Goal: Information Seeking & Learning: Learn about a topic

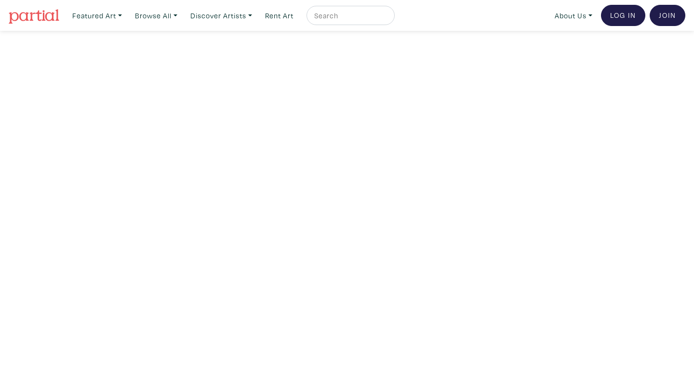
click at [48, 15] on img at bounding box center [34, 16] width 51 height 14
click at [126, 10] on link "Discover Artists" at bounding box center [97, 16] width 58 height 20
click at [226, 93] on link "Show all" at bounding box center [234, 97] width 79 height 9
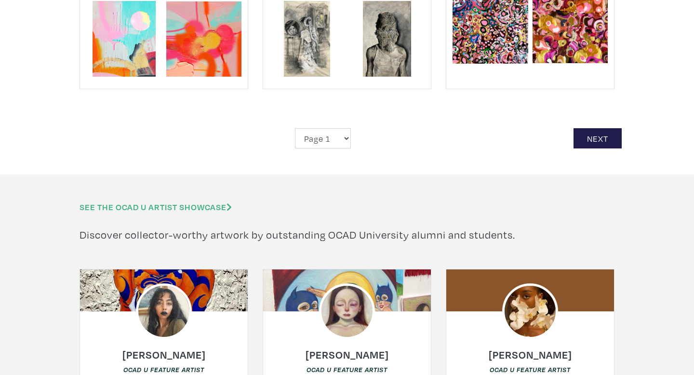
scroll to position [2342, 0]
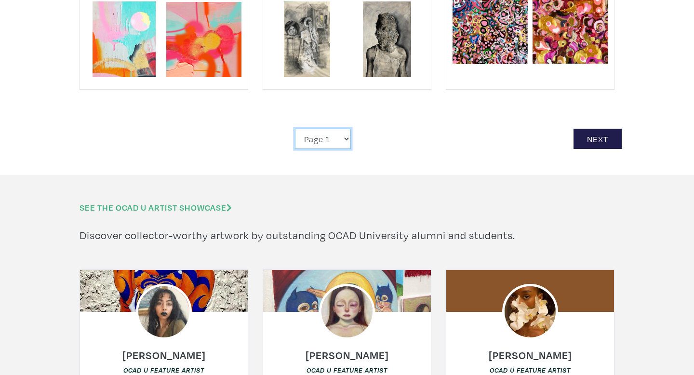
click at [338, 129] on select "Page 1 Page 2 Page 3 Page 4 Page 5 Page 6 Page 7 Page 8 Page 9 Page 10 Page 11 …" at bounding box center [323, 139] width 56 height 21
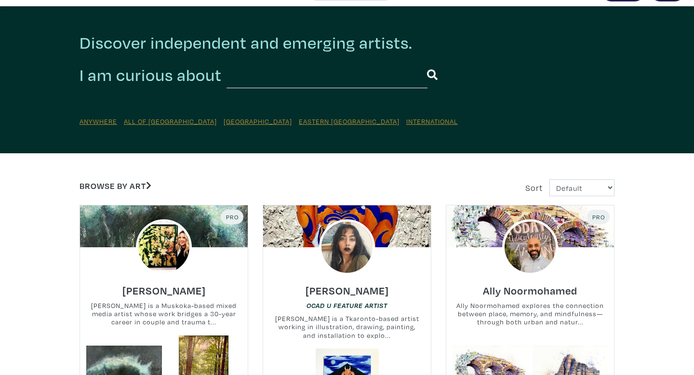
scroll to position [29, 0]
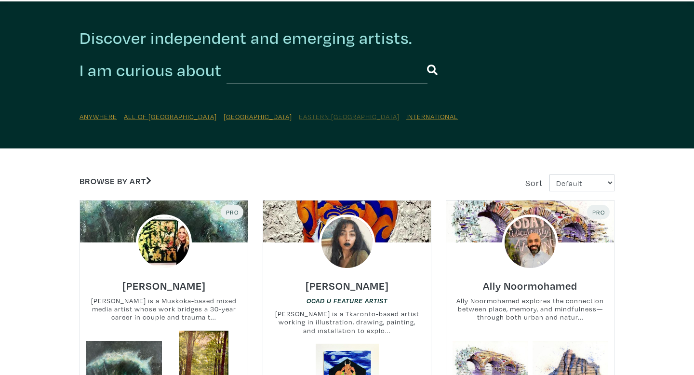
click at [299, 120] on u "Eastern [GEOGRAPHIC_DATA]" at bounding box center [349, 116] width 101 height 9
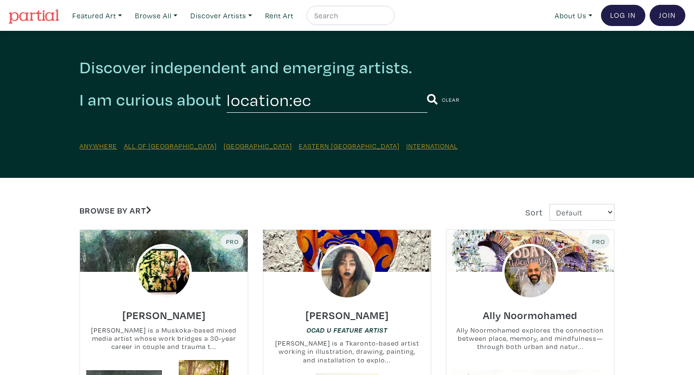
click at [276, 109] on input "location:ec" at bounding box center [326, 99] width 201 height 27
click at [299, 100] on input "location:ec" at bounding box center [326, 99] width 201 height 27
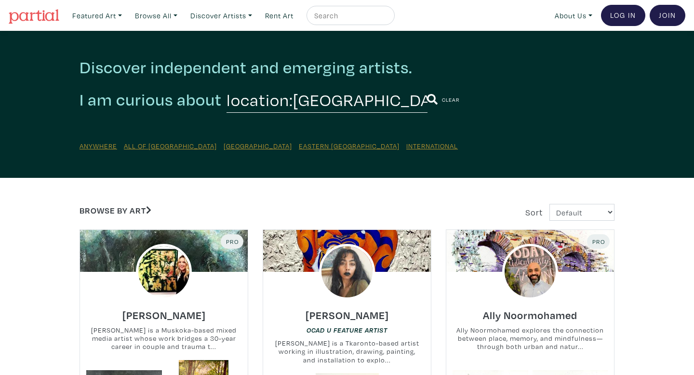
type input "location:montreal"
click at [427, 87] on button "submit" at bounding box center [432, 99] width 11 height 25
drag, startPoint x: 297, startPoint y: 100, endPoint x: 226, endPoint y: 92, distance: 71.4
click at [224, 92] on div "I am curious about location:montreal Clear" at bounding box center [347, 99] width 535 height 27
type input "montreal"
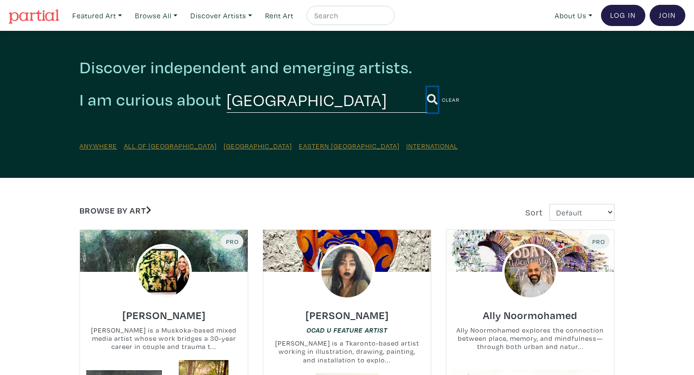
click at [427, 99] on icon "submit" at bounding box center [432, 99] width 11 height 11
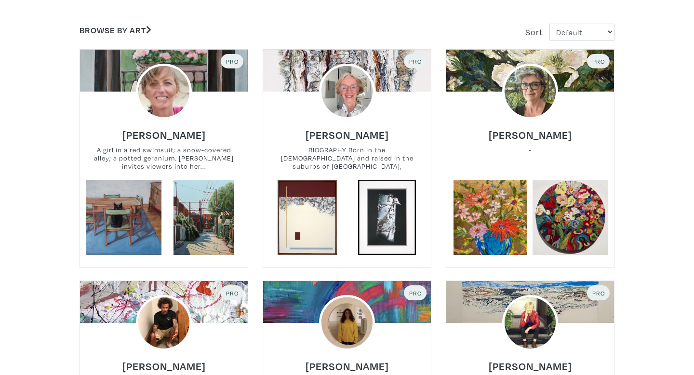
scroll to position [183, 0]
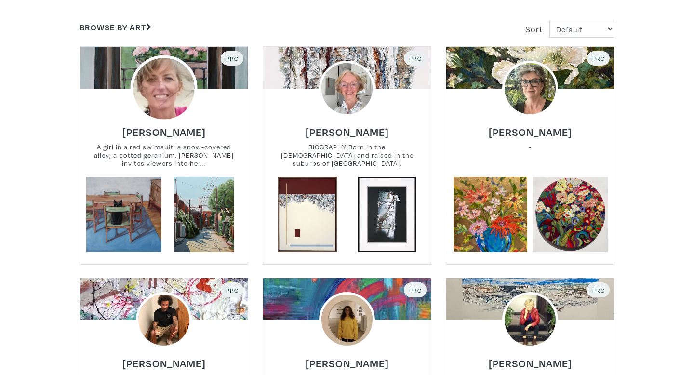
click at [179, 96] on img at bounding box center [163, 88] width 67 height 67
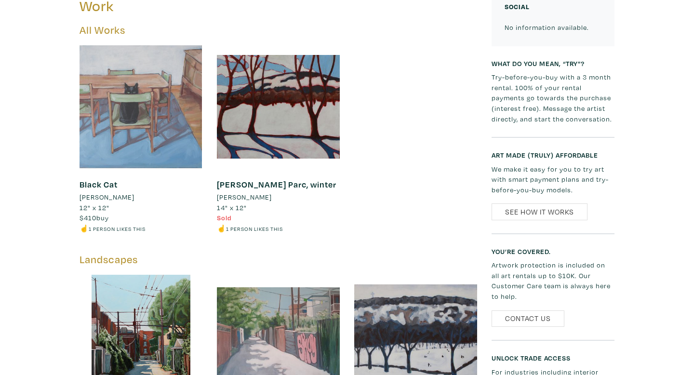
scroll to position [429, 0]
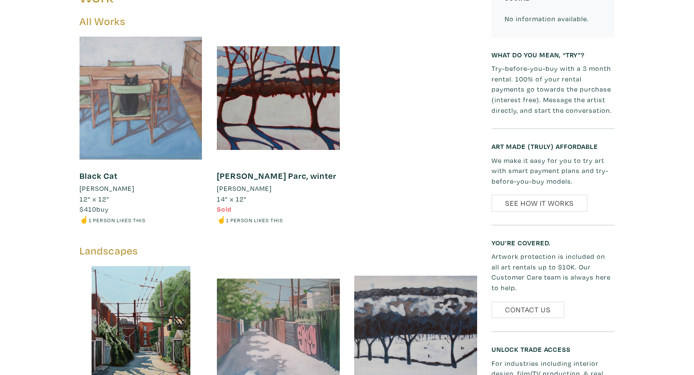
click at [180, 95] on div at bounding box center [141, 98] width 123 height 123
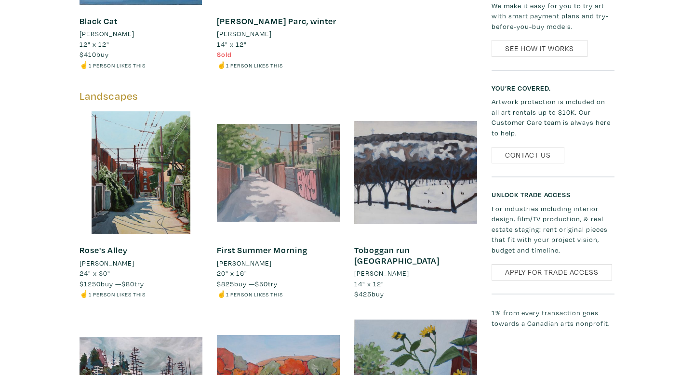
scroll to position [586, 0]
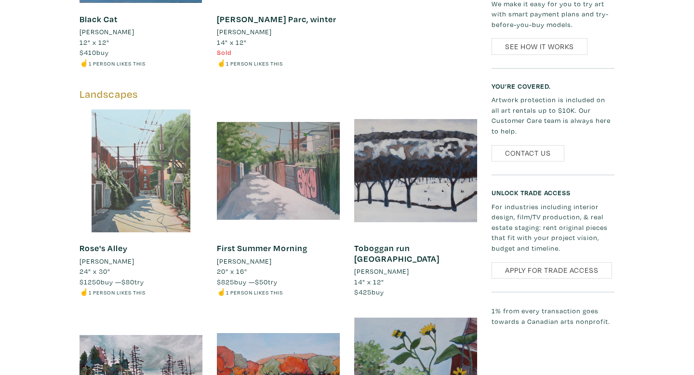
click at [142, 181] on div at bounding box center [141, 170] width 123 height 123
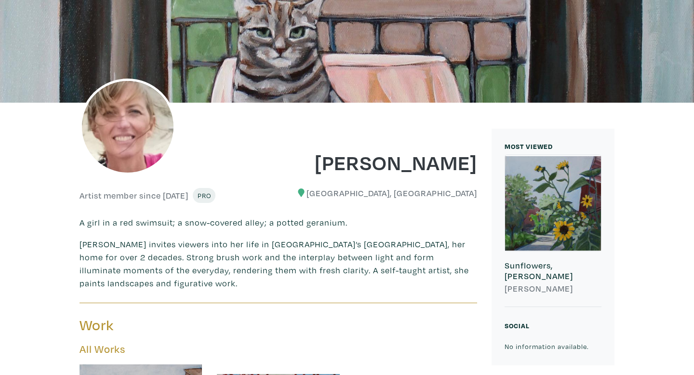
scroll to position [0, 0]
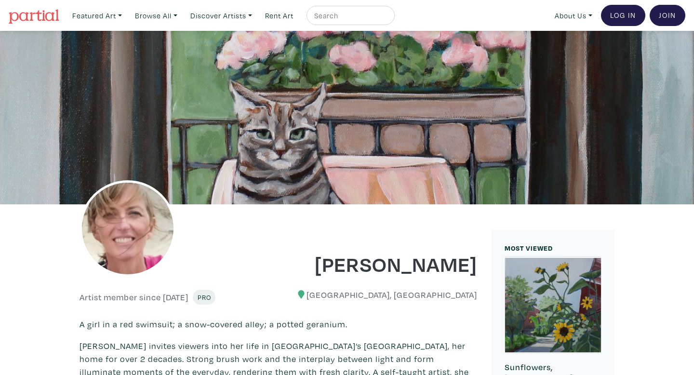
click at [372, 154] on div at bounding box center [347, 117] width 694 height 173
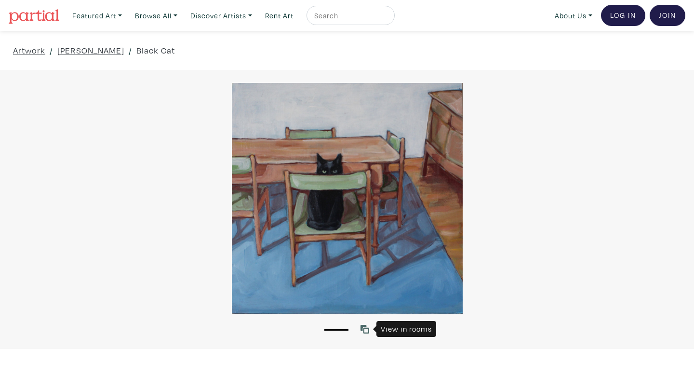
click at [366, 330] on icon at bounding box center [364, 329] width 9 height 9
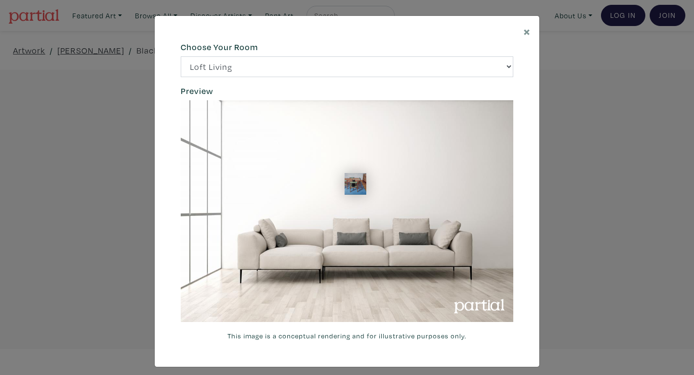
click at [547, 205] on div "× 664c6a6d6e3476504e6b79362f4172494552756f69424f306573337867644a4961614a537a457…" at bounding box center [347, 187] width 694 height 375
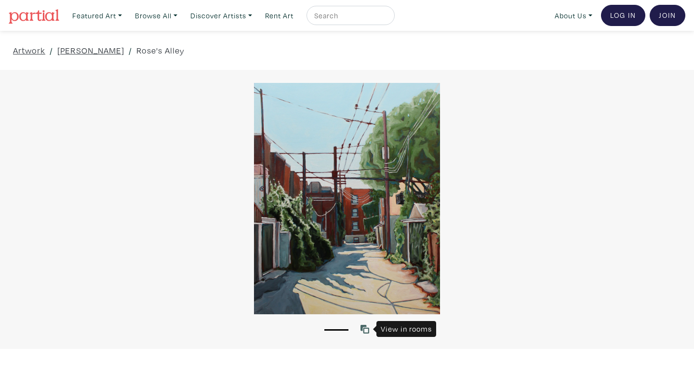
click at [364, 328] on icon at bounding box center [364, 329] width 9 height 9
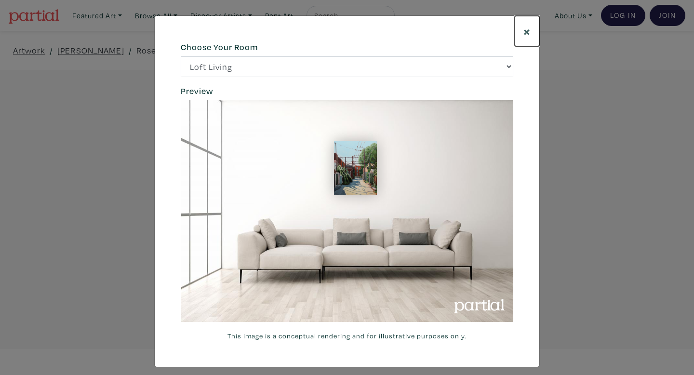
click at [531, 35] on button "×" at bounding box center [527, 31] width 25 height 30
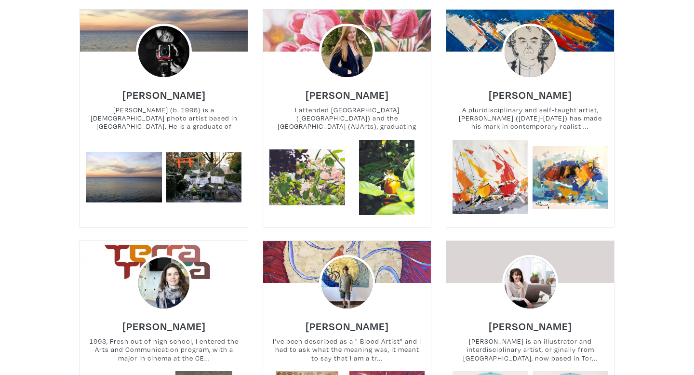
scroll to position [2130, 0]
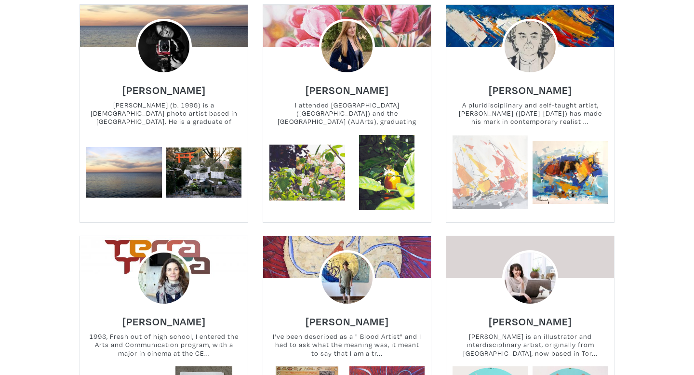
click at [501, 135] on link at bounding box center [490, 173] width 76 height 76
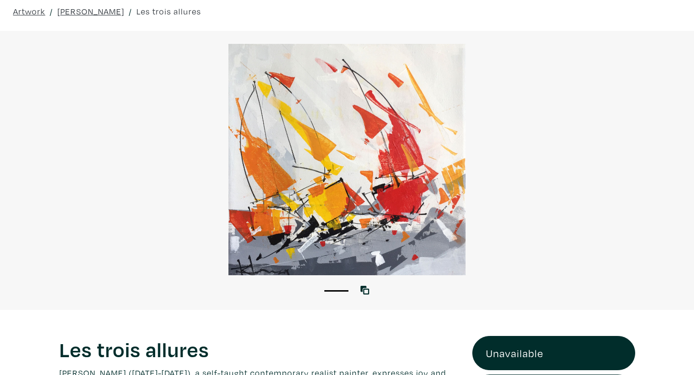
scroll to position [27, 0]
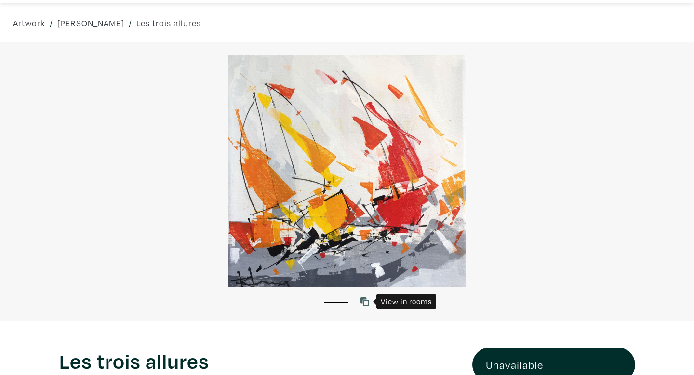
click at [362, 297] on icon at bounding box center [364, 301] width 9 height 9
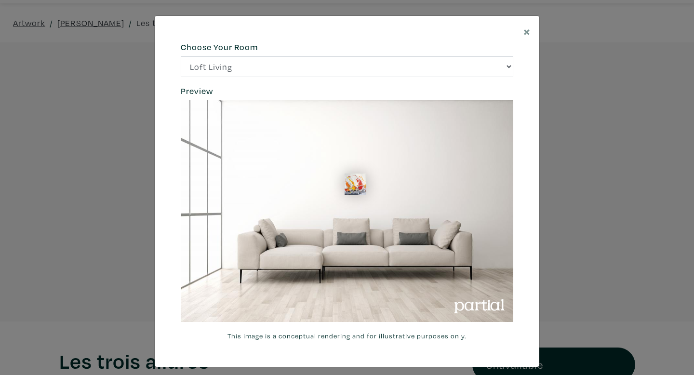
click at [558, 226] on div "× 664c6a6d6e3476504e6b79362f4172494552756f69424f306573337867644a4961614a537a457…" at bounding box center [347, 187] width 694 height 375
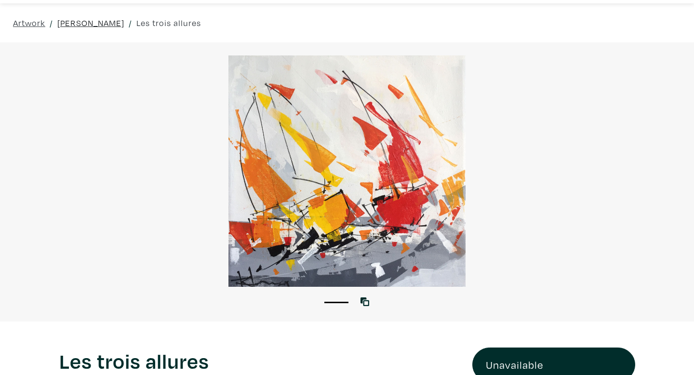
click at [86, 27] on link "[PERSON_NAME]" at bounding box center [90, 22] width 67 height 13
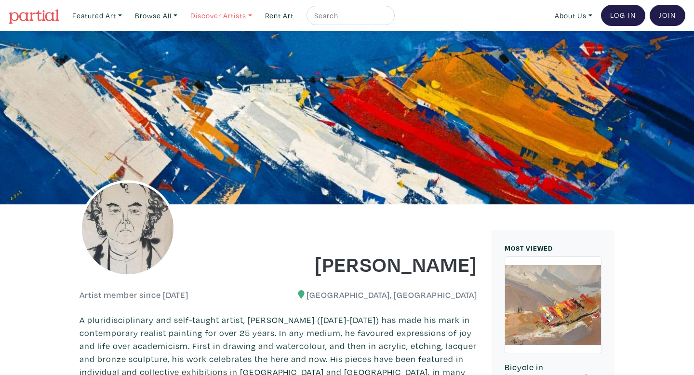
click at [126, 17] on link "Discover Artists" at bounding box center [97, 16] width 58 height 20
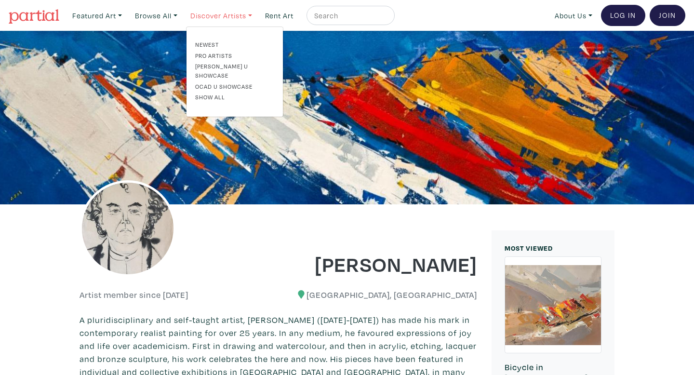
click at [217, 17] on link "Discover Artists" at bounding box center [221, 16] width 70 height 20
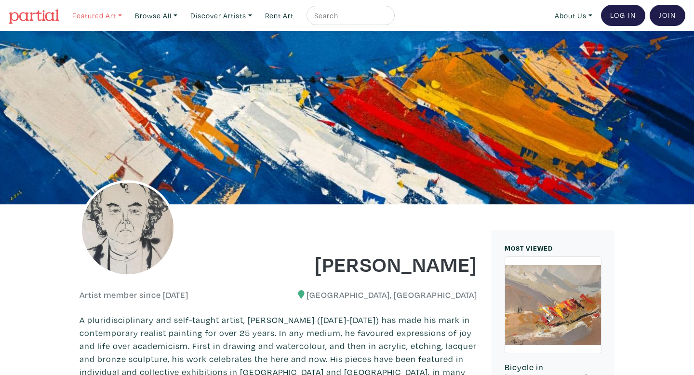
click at [105, 20] on link "Featured Art" at bounding box center [97, 16] width 58 height 20
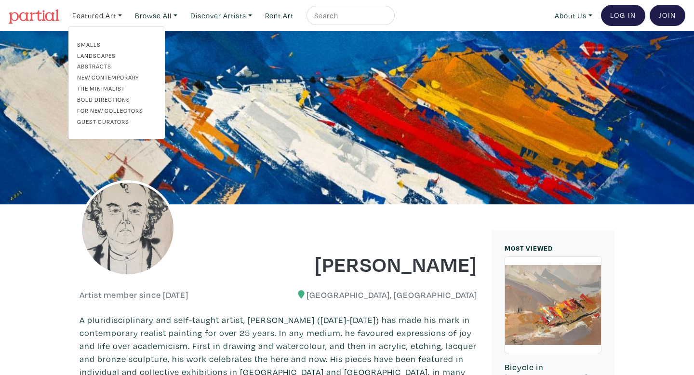
click at [106, 55] on link "Landscapes" at bounding box center [116, 55] width 79 height 9
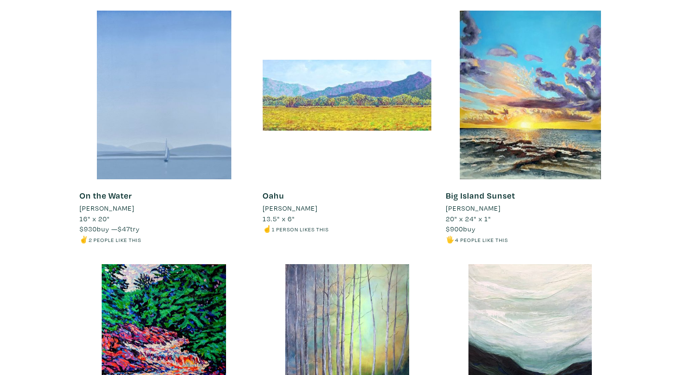
scroll to position [169, 0]
